Goal: Task Accomplishment & Management: Manage account settings

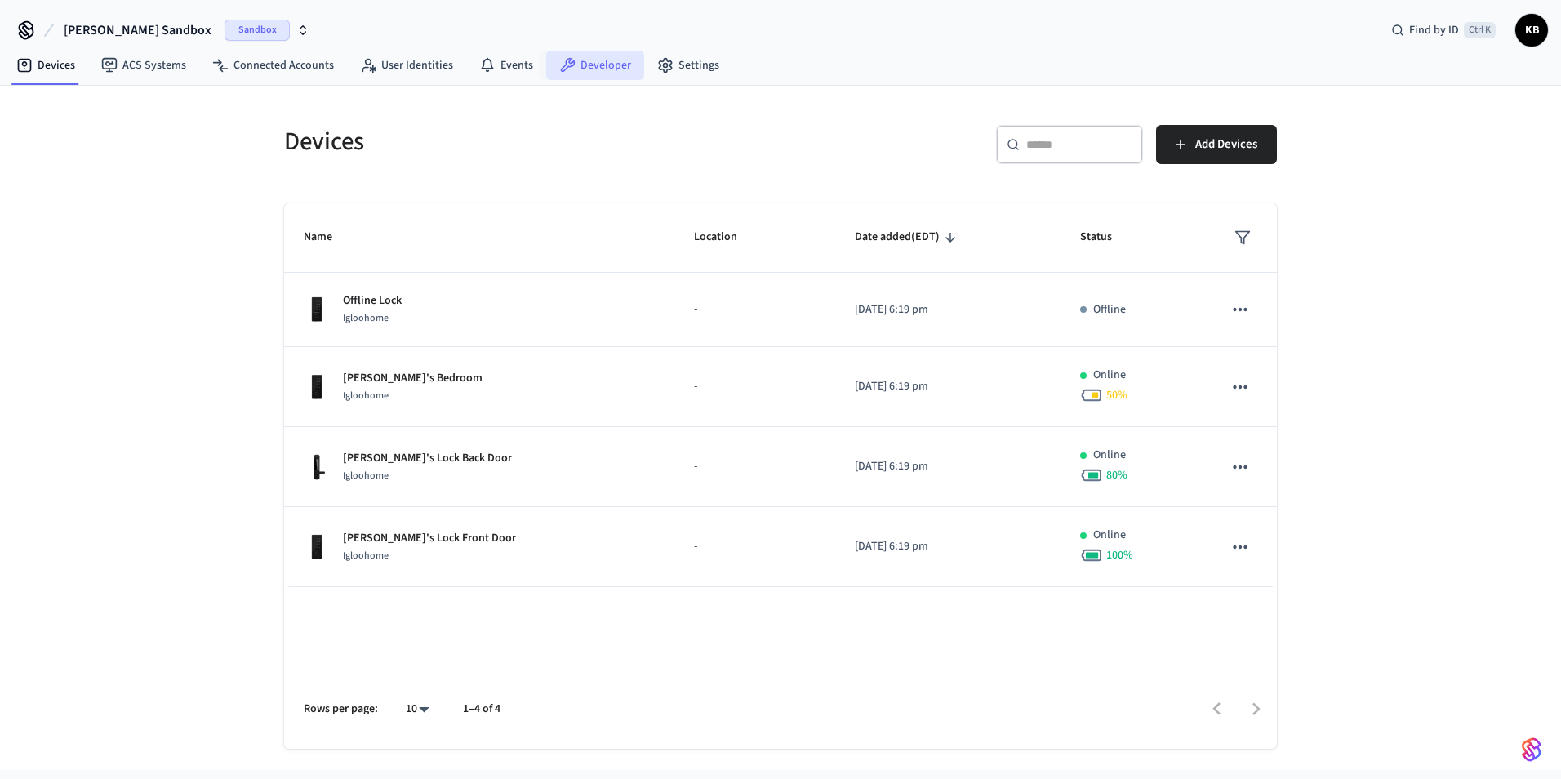
click at [581, 69] on link "Developer" at bounding box center [595, 65] width 98 height 29
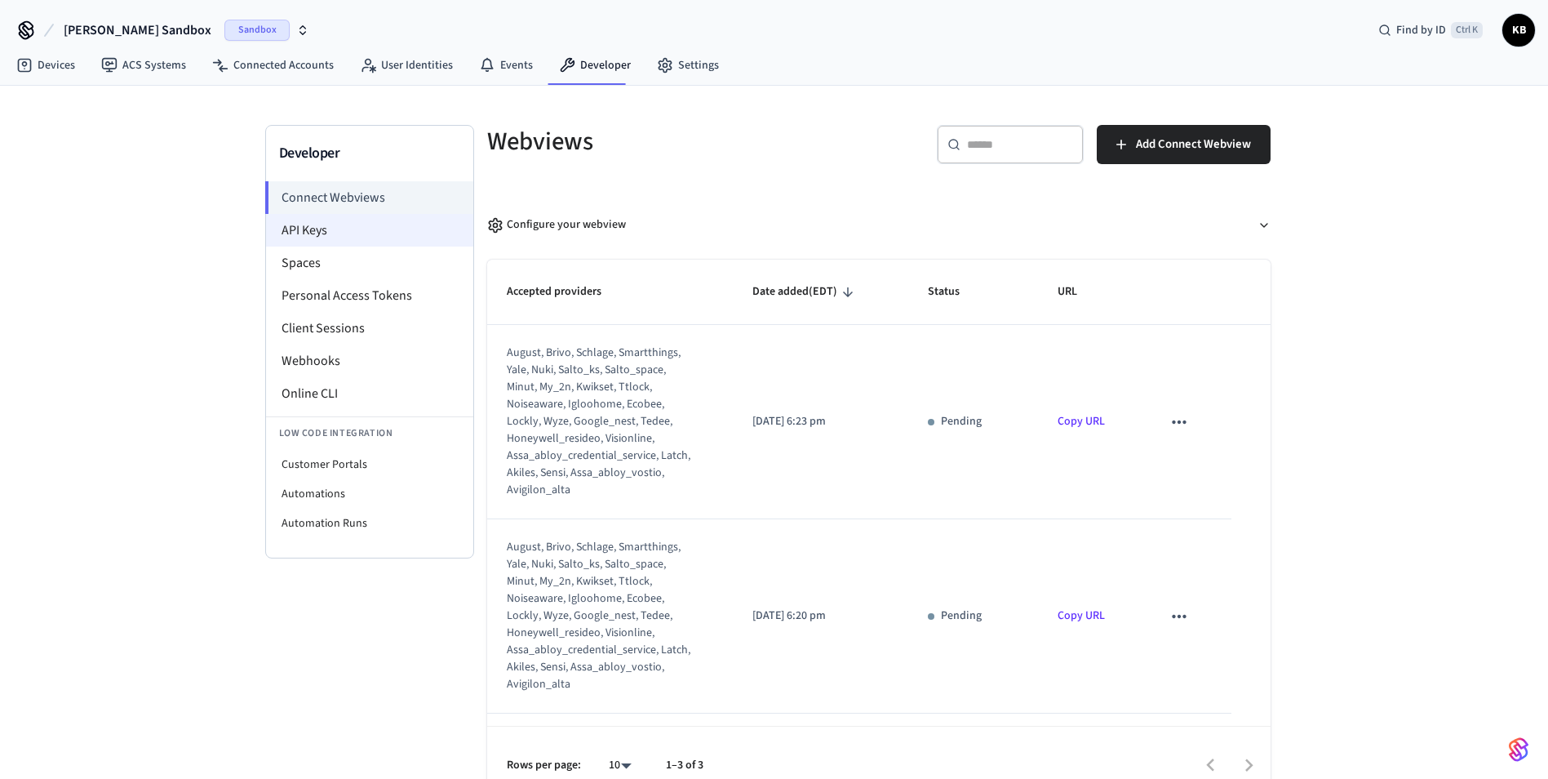
click at [289, 234] on li "API Keys" at bounding box center [369, 230] width 207 height 33
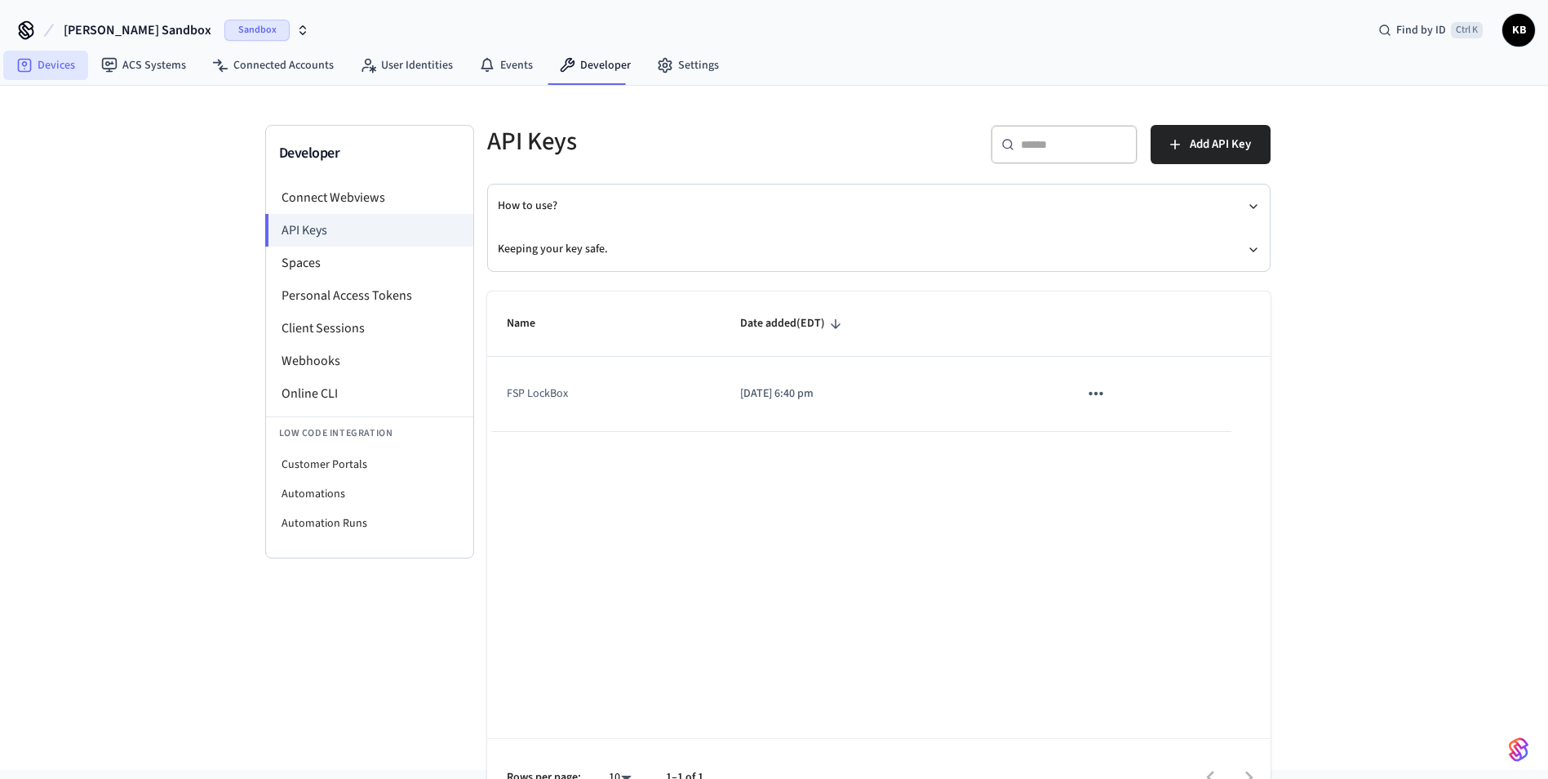
click at [63, 74] on link "Devices" at bounding box center [45, 65] width 85 height 29
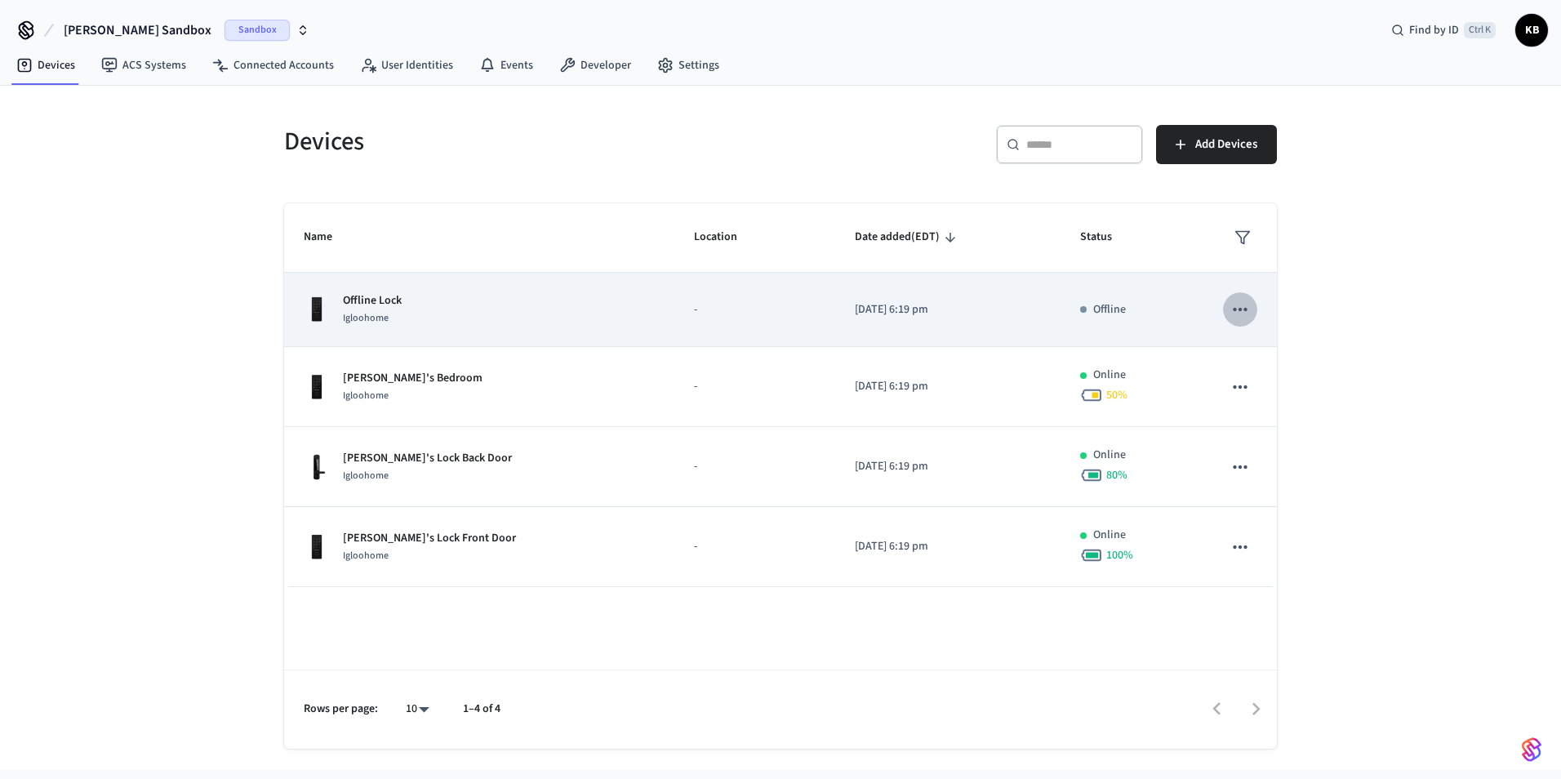
click at [1241, 312] on icon "sticky table" at bounding box center [1239, 309] width 21 height 21
click at [1241, 312] on div at bounding box center [780, 389] width 1561 height 779
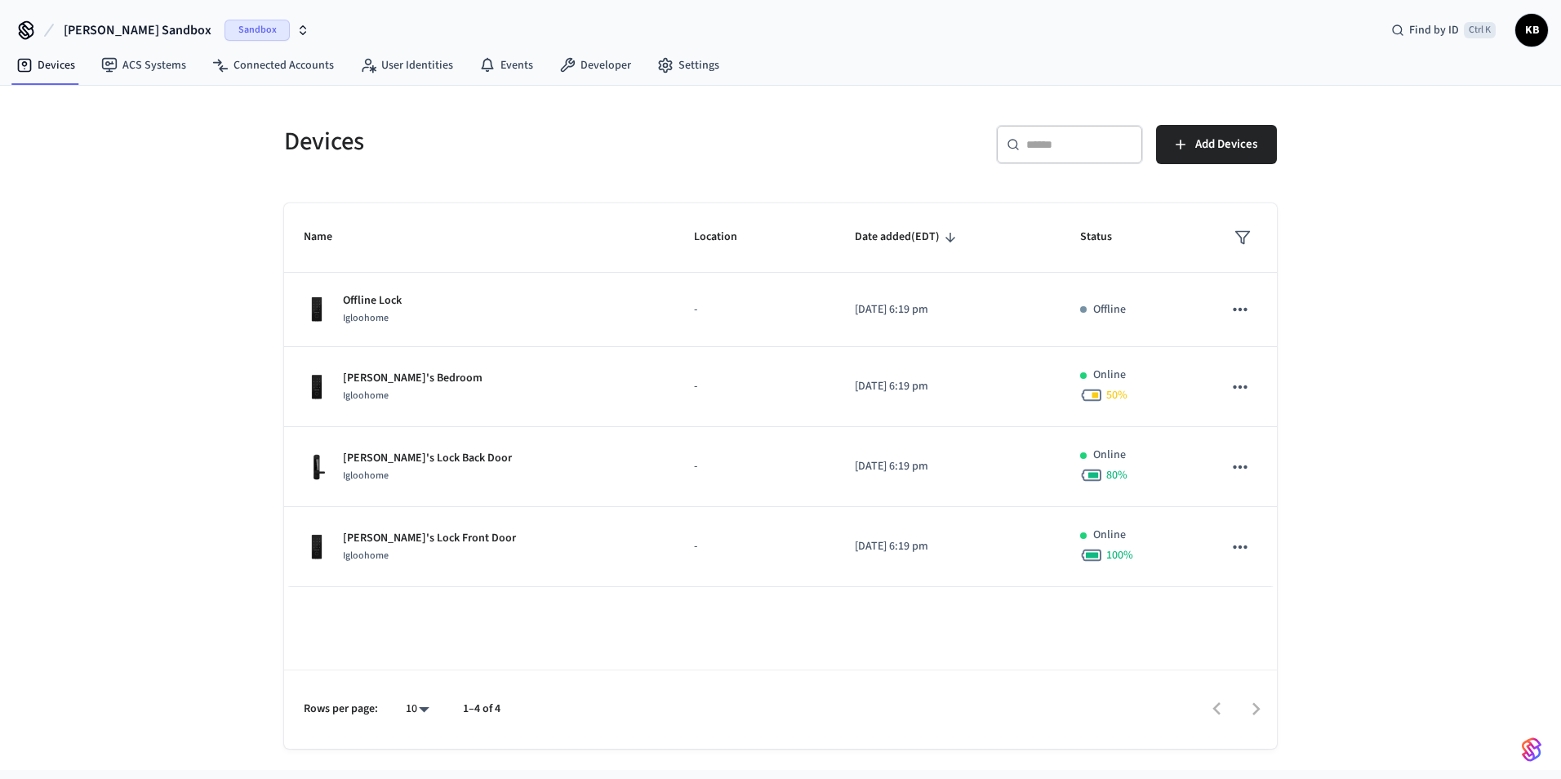
click at [1529, 33] on span "KB" at bounding box center [1531, 30] width 29 height 29
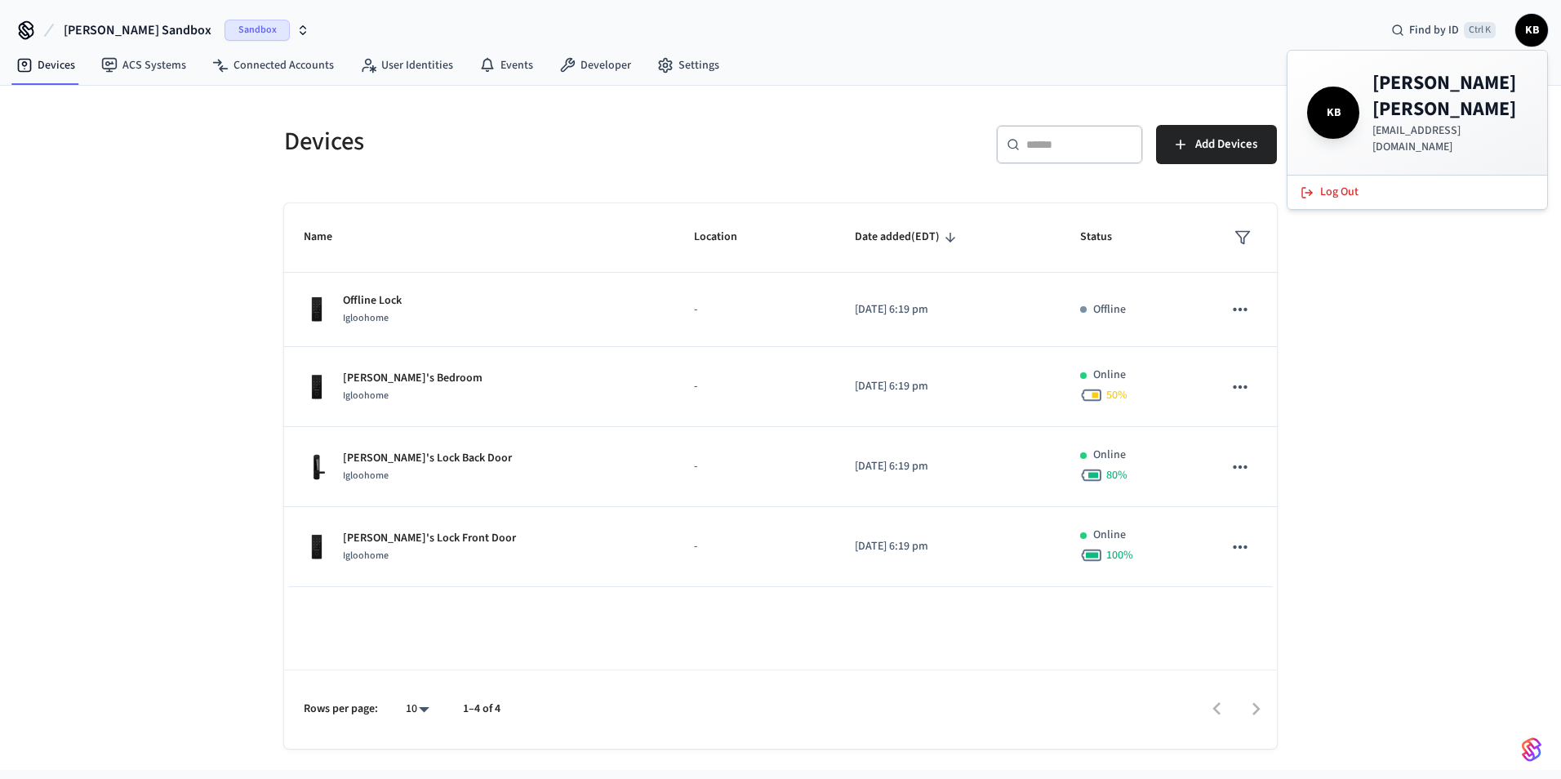
click at [1529, 33] on span "KB" at bounding box center [1531, 30] width 29 height 29
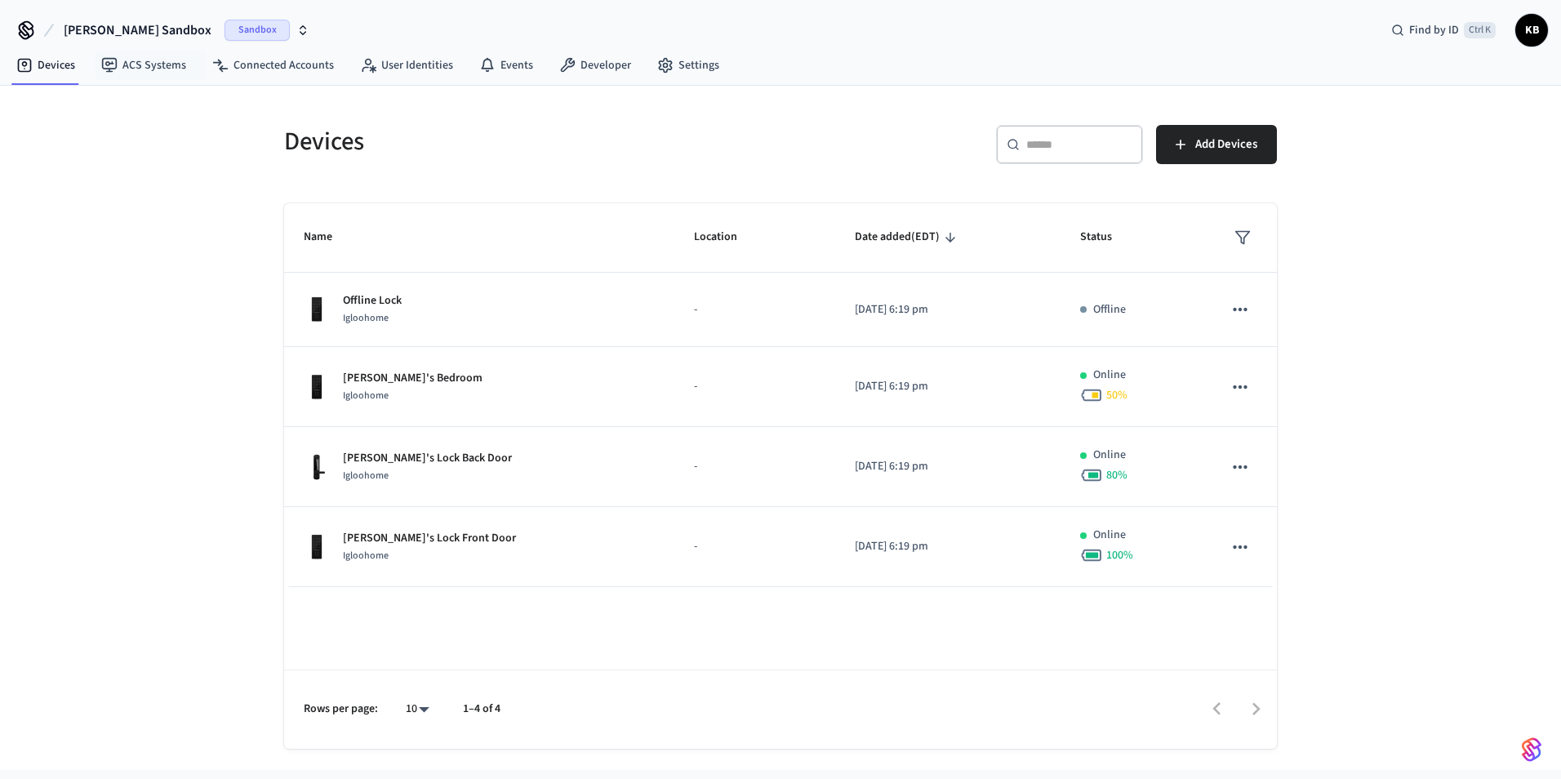
click at [131, 33] on span "[PERSON_NAME] Sandbox" at bounding box center [138, 30] width 148 height 20
click at [207, 138] on div "New Workspace" at bounding box center [209, 139] width 227 height 17
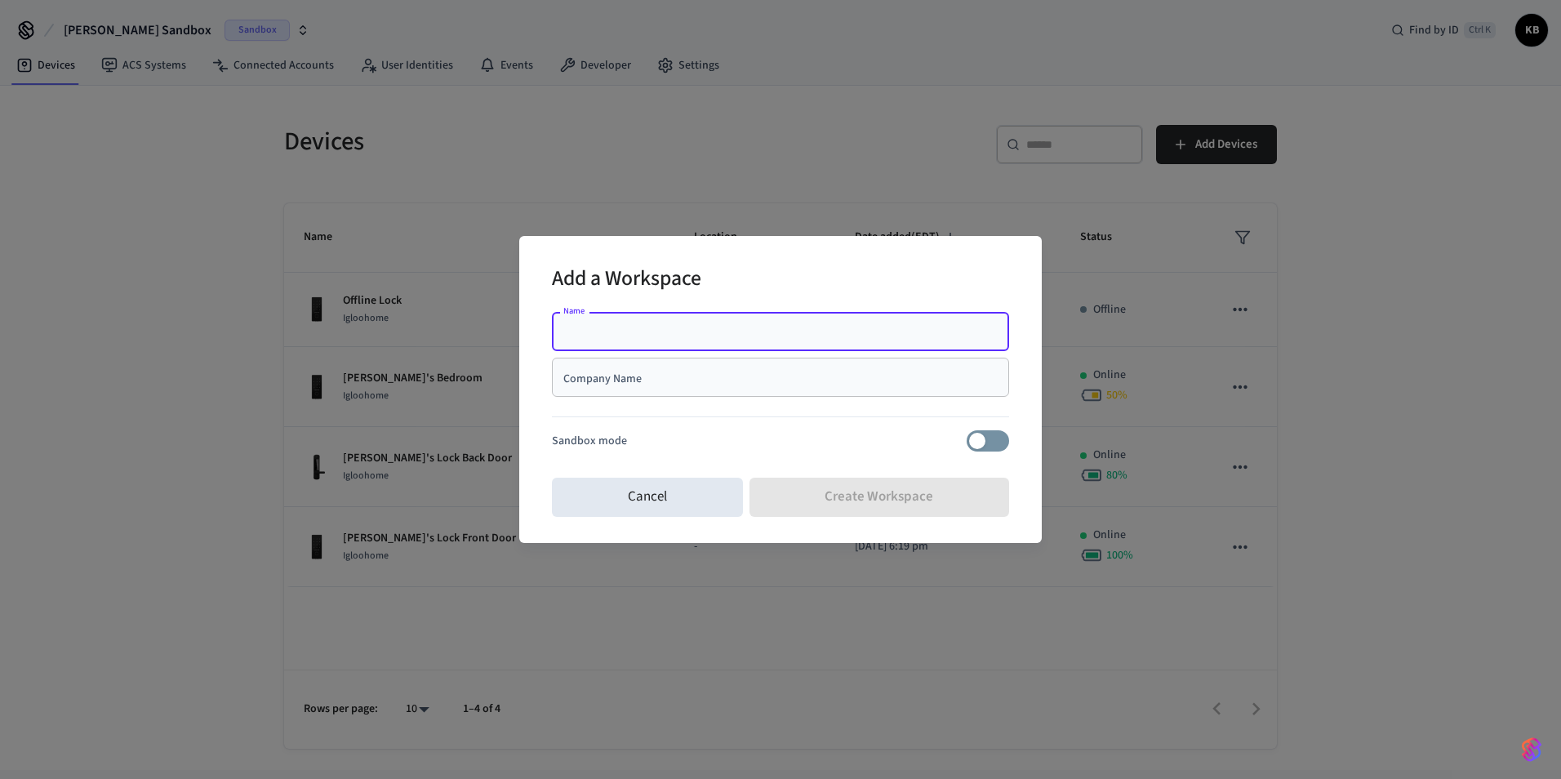
click at [651, 373] on input "Company Name" at bounding box center [780, 377] width 437 height 16
click at [625, 338] on input "Name" at bounding box center [780, 331] width 437 height 16
type input "**********"
click at [588, 376] on input "Company Name" at bounding box center [780, 377] width 437 height 16
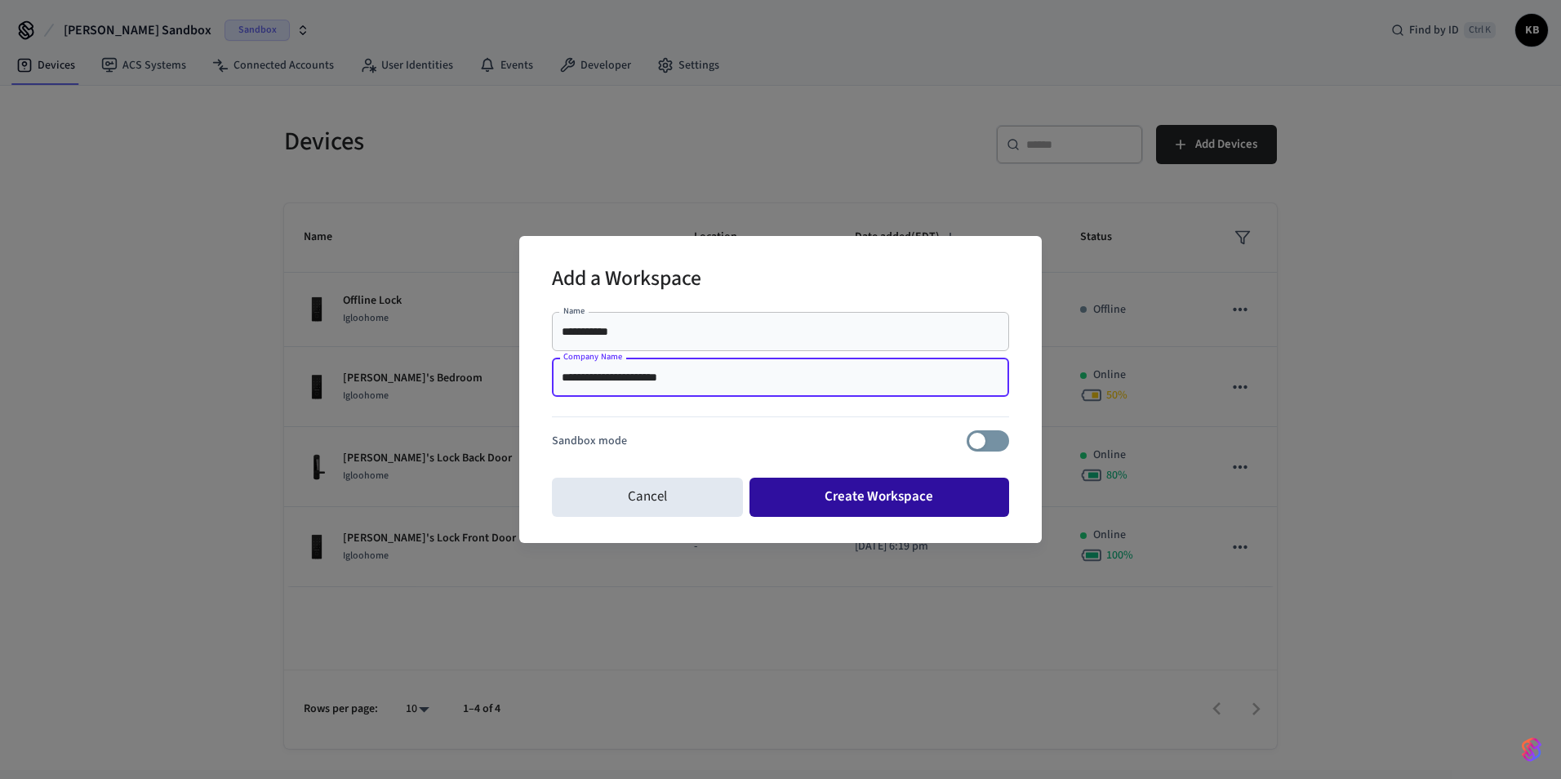
type input "**********"
click at [837, 493] on button "Create Workspace" at bounding box center [879, 496] width 260 height 39
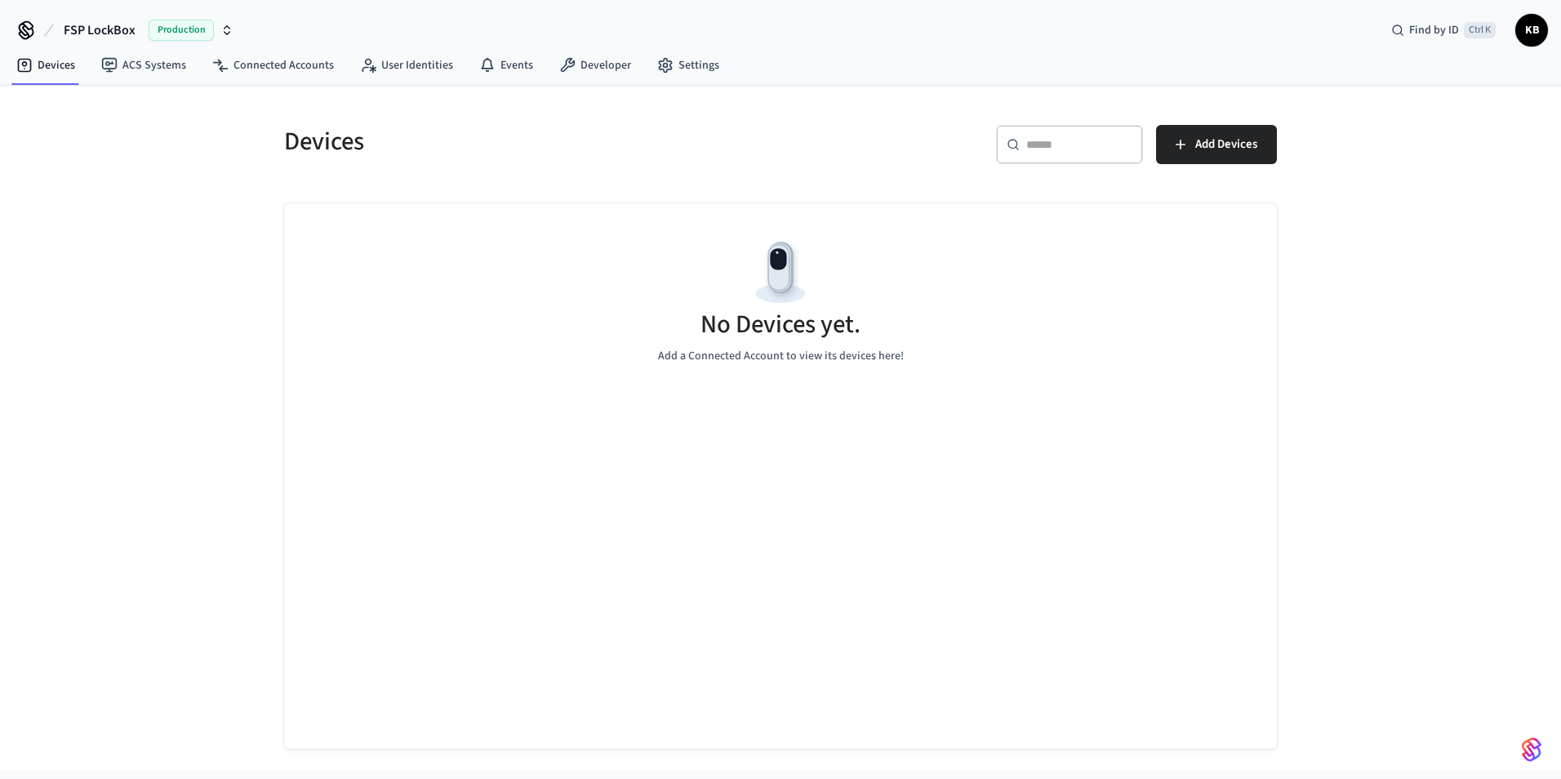
click at [101, 38] on span "FSP LockBox" at bounding box center [100, 30] width 72 height 20
click at [144, 135] on span "[PERSON_NAME] Sandbox" at bounding box center [83, 136] width 127 height 16
